Goal: Book appointment/travel/reservation

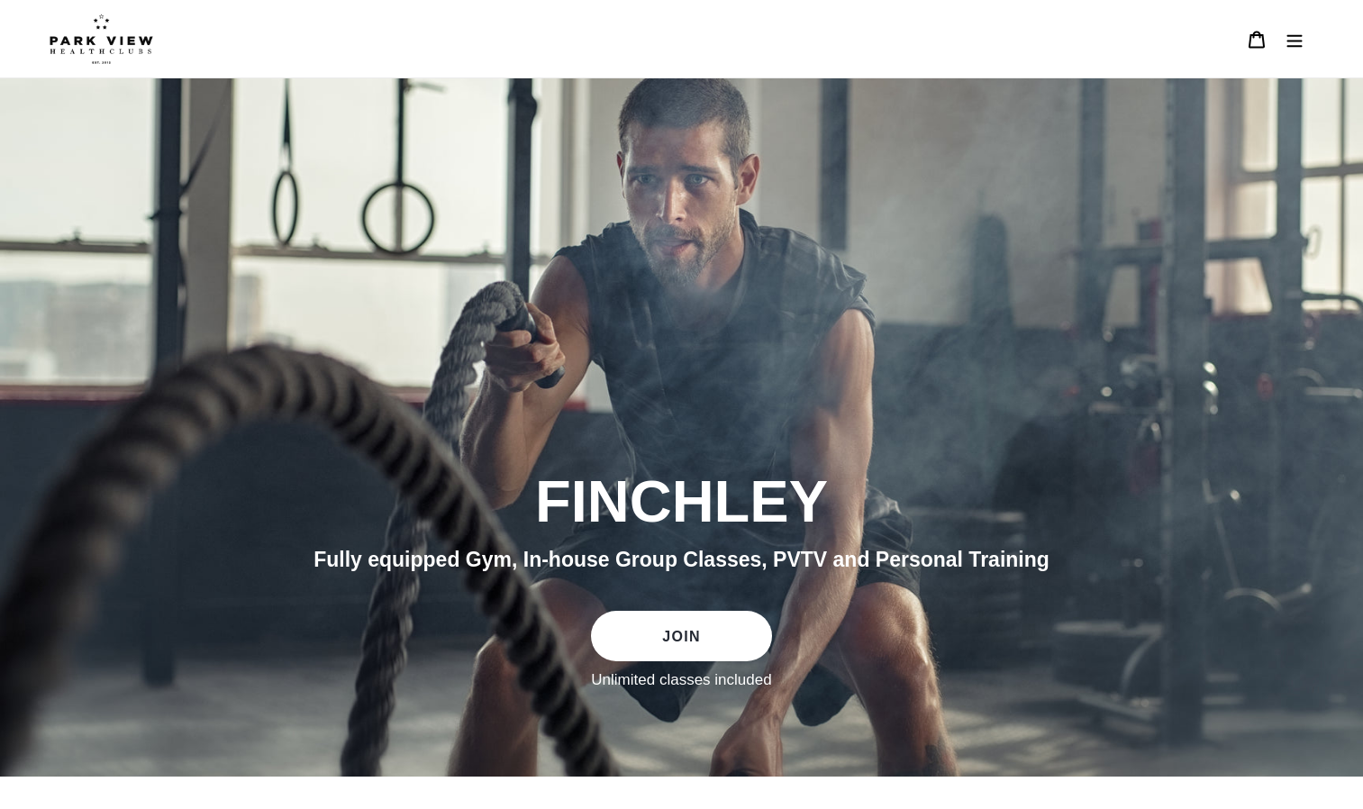
click at [1297, 32] on icon "Menu" at bounding box center [1295, 40] width 18 height 18
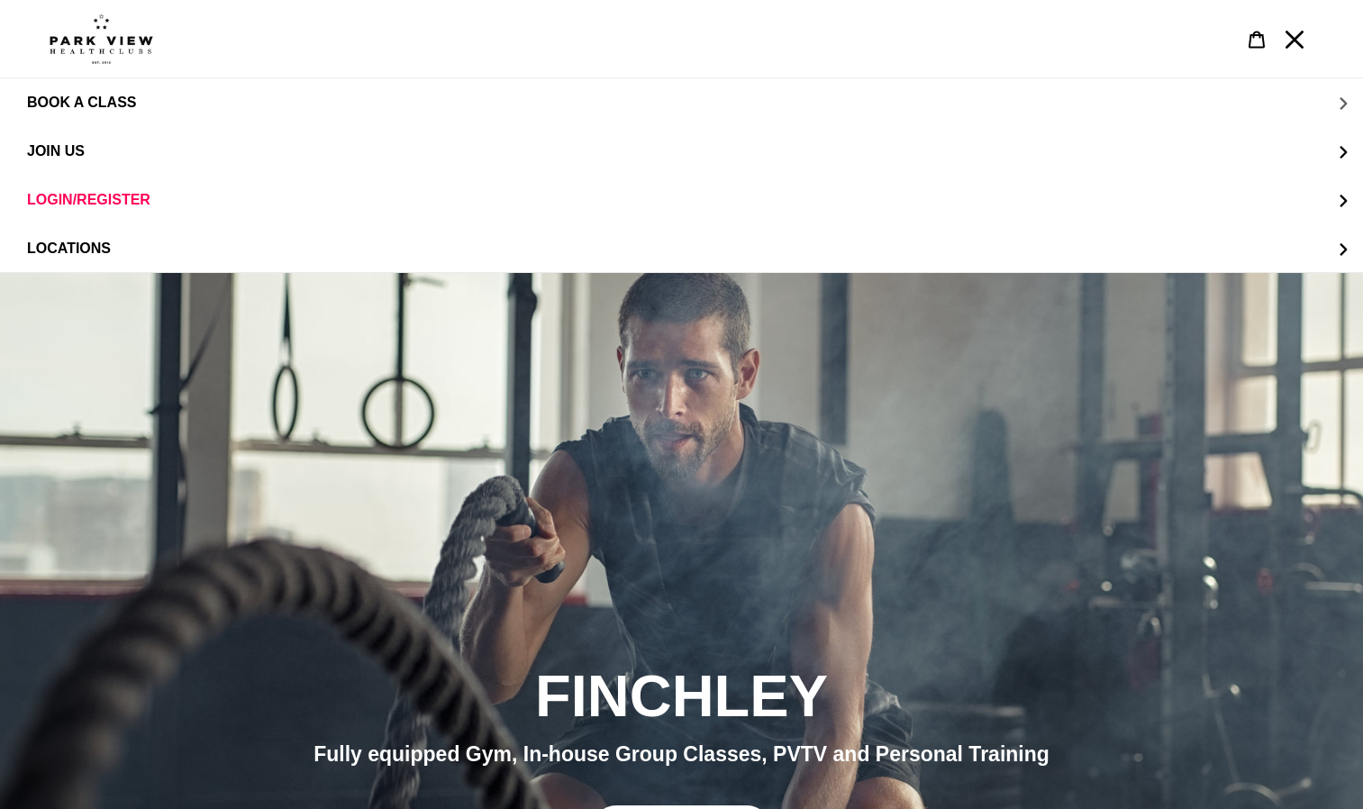
click at [55, 103] on span "BOOK A CLASS" at bounding box center [81, 103] width 109 height 16
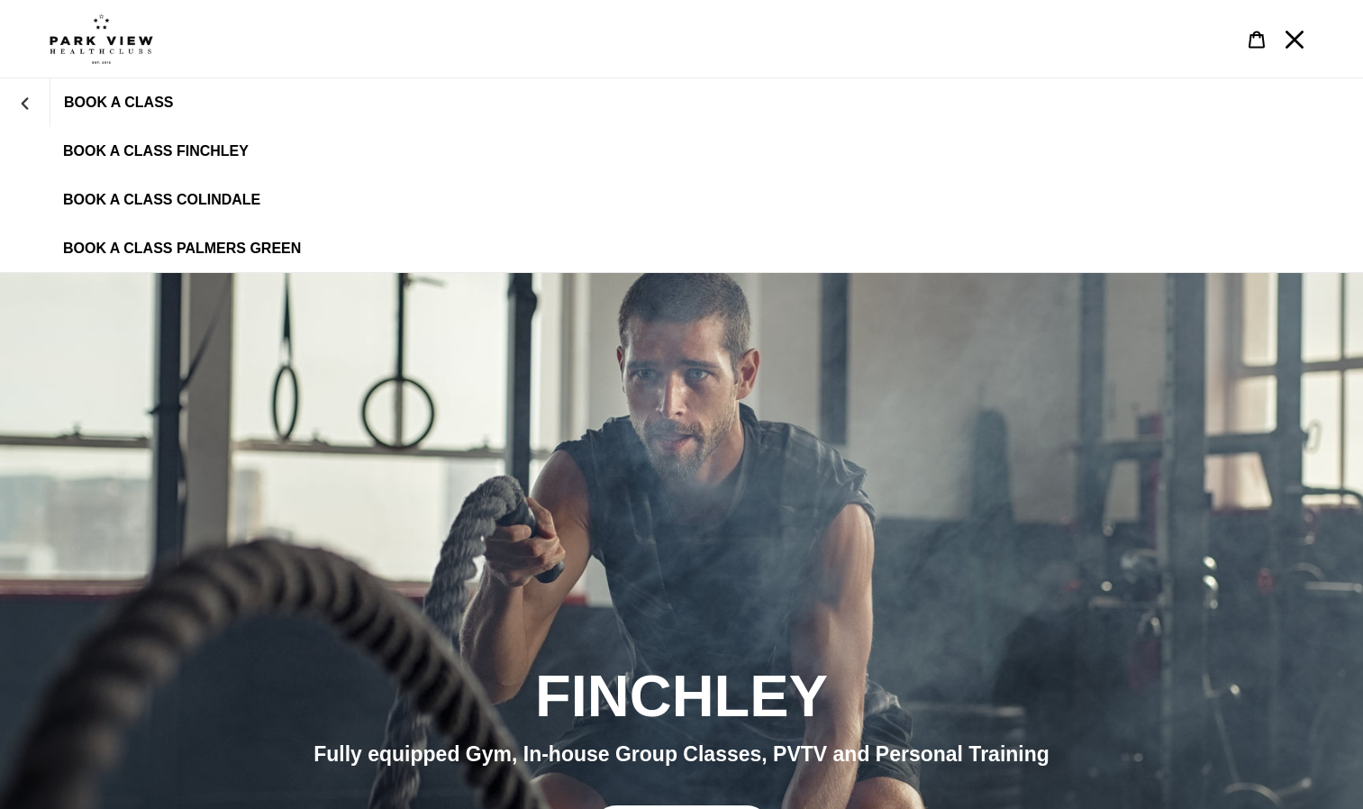
click at [72, 144] on span "BOOK A CLASS FINCHLEY" at bounding box center [156, 151] width 186 height 16
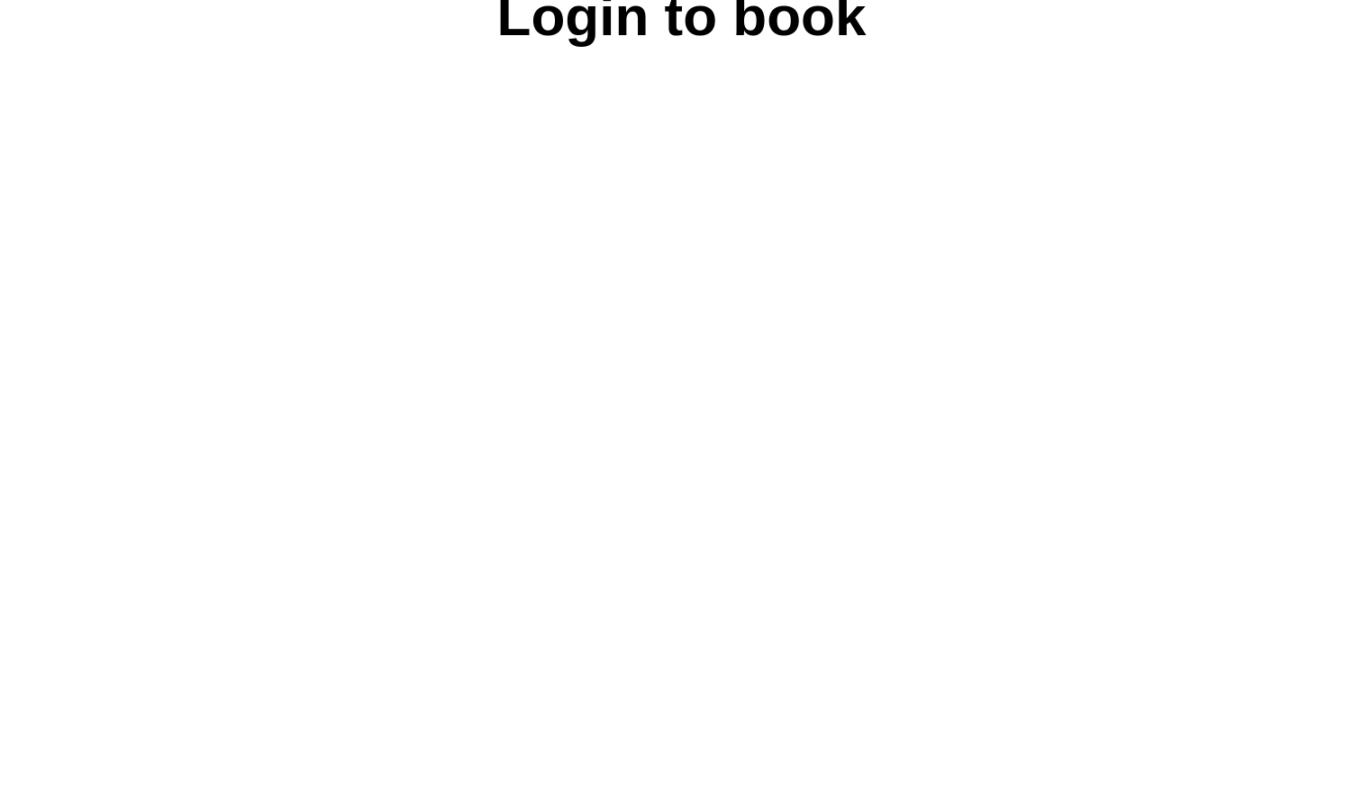
scroll to position [915, 0]
